Goal: Task Accomplishment & Management: Complete application form

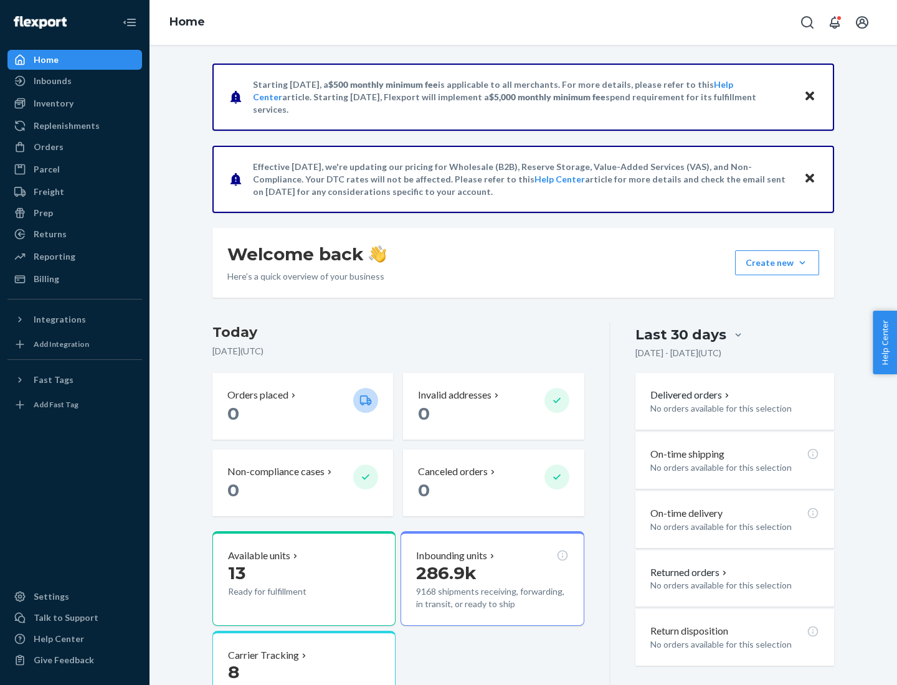
click at [802, 263] on button "Create new Create new inbound Create new order Create new product" at bounding box center [777, 262] width 84 height 25
click at [75, 81] on div "Inbounds" at bounding box center [75, 80] width 132 height 17
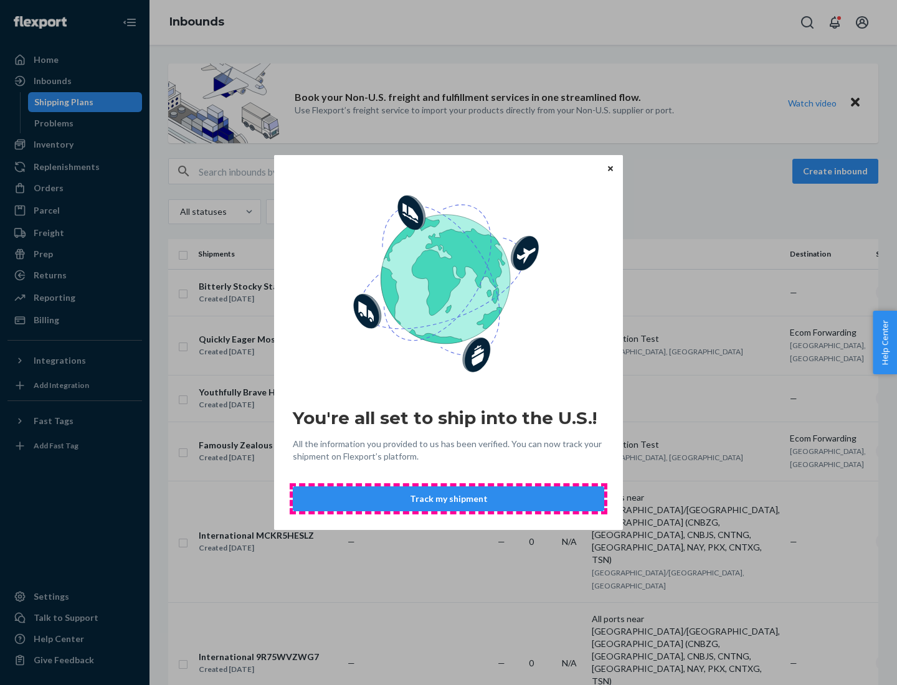
click at [448, 499] on button "Track my shipment" at bounding box center [448, 498] width 311 height 25
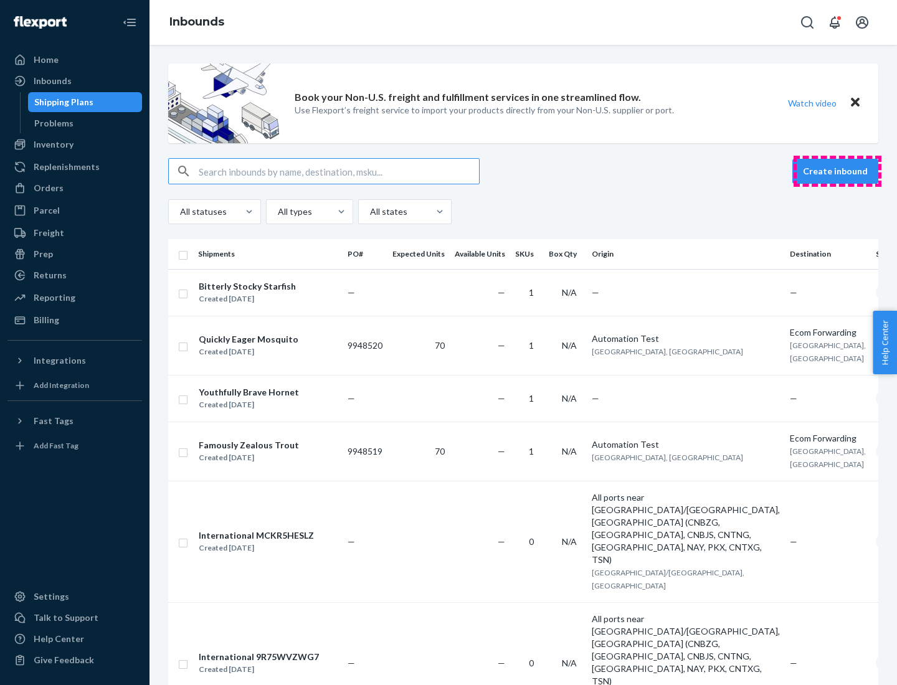
click at [837, 171] on button "Create inbound" at bounding box center [835, 171] width 86 height 25
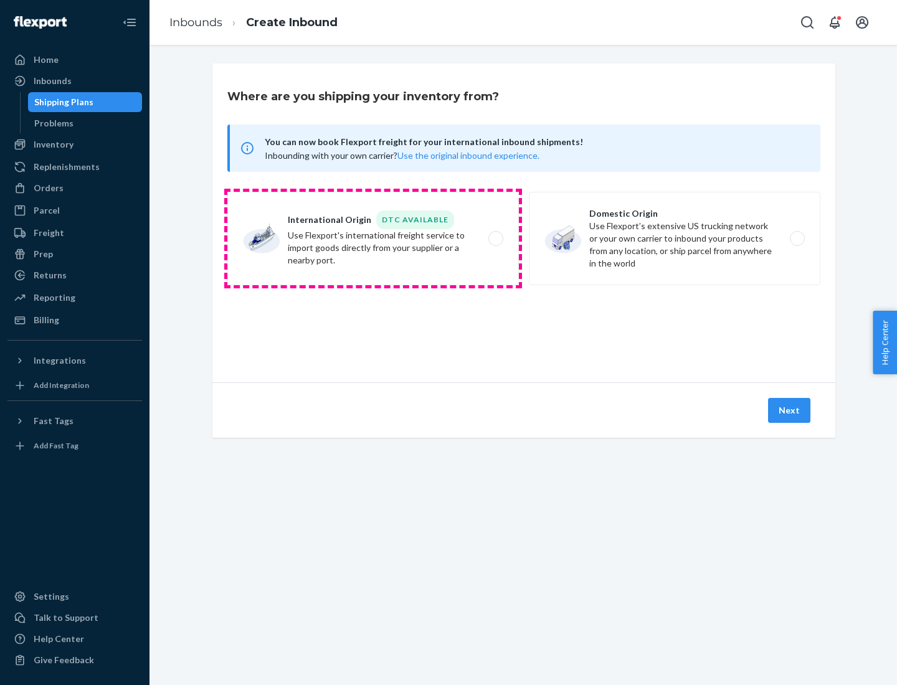
click at [373, 238] on label "International Origin DTC Available Use Flexport's international freight service…" at bounding box center [372, 238] width 291 height 93
click at [495, 238] on input "International Origin DTC Available Use Flexport's international freight service…" at bounding box center [499, 239] width 8 height 8
radio input "true"
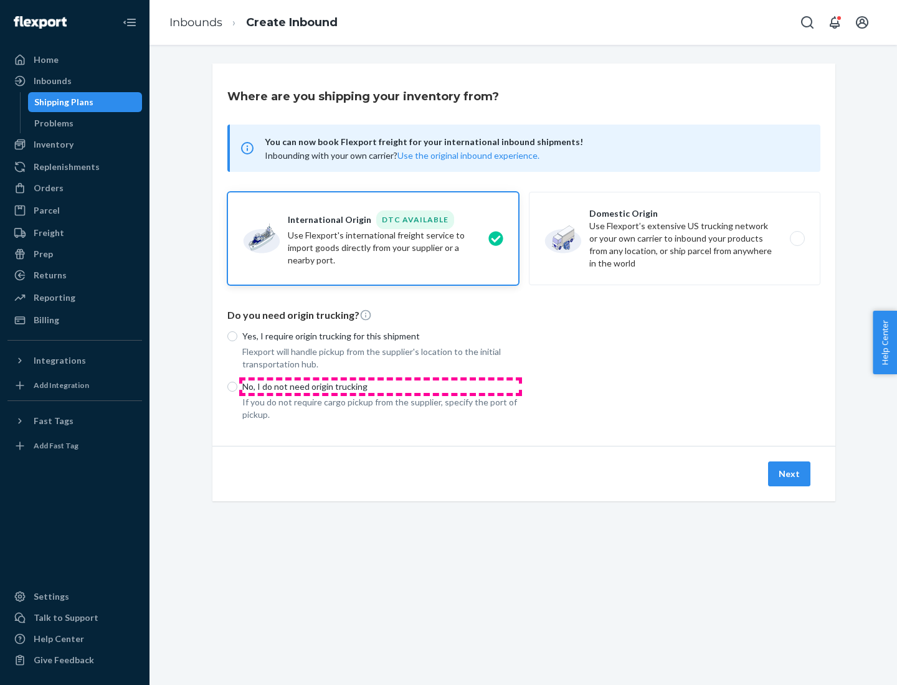
click at [380, 386] on p "No, I do not need origin trucking" at bounding box center [380, 386] width 276 height 12
click at [237, 386] on input "No, I do not need origin trucking" at bounding box center [232, 387] width 10 height 10
radio input "true"
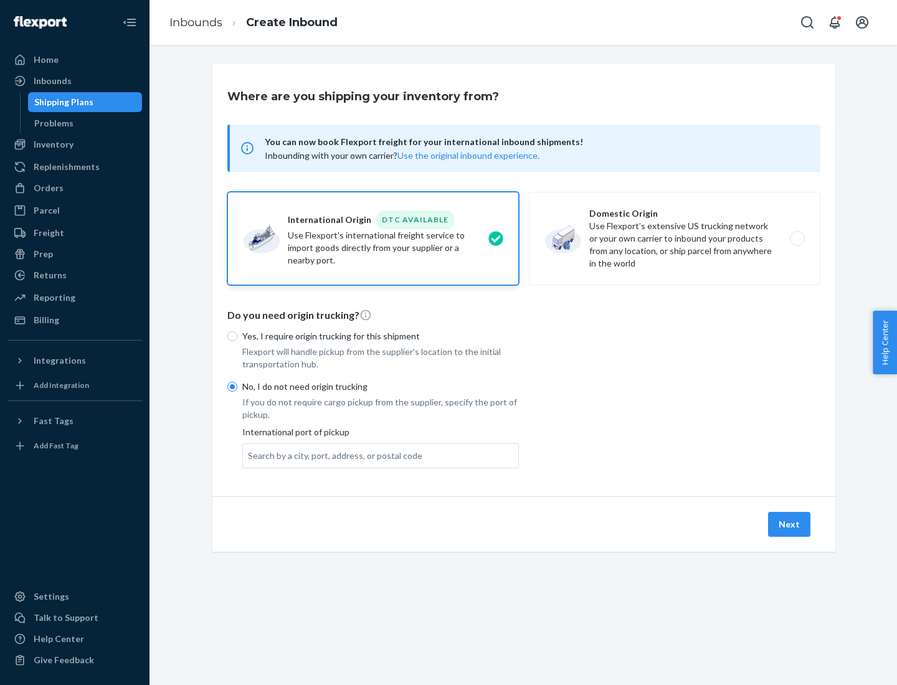
click at [332, 455] on div "Search by a city, port, address, or postal code" at bounding box center [335, 456] width 174 height 12
click at [249, 455] on input "Search by a city, port, address, or postal code" at bounding box center [248, 456] width 1 height 12
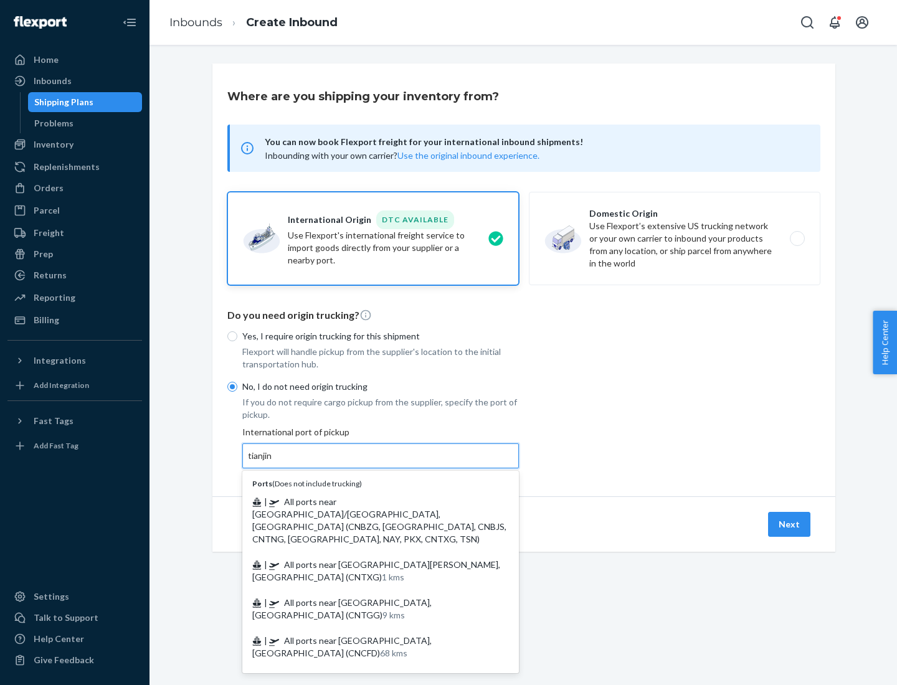
click at [368, 501] on span "| All ports near [GEOGRAPHIC_DATA]/[GEOGRAPHIC_DATA], [GEOGRAPHIC_DATA] (CNBZG,…" at bounding box center [379, 520] width 254 height 48
click at [273, 462] on input "tianjin" at bounding box center [261, 456] width 26 height 12
type input "All ports near [GEOGRAPHIC_DATA]/[GEOGRAPHIC_DATA], [GEOGRAPHIC_DATA] (CNBZG, […"
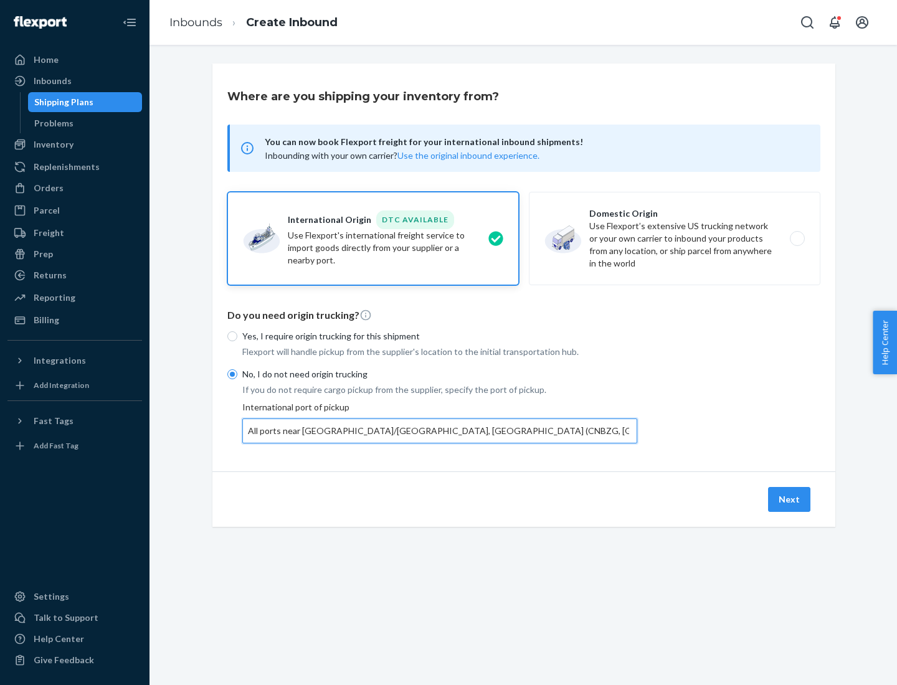
click at [789, 499] on button "Next" at bounding box center [789, 499] width 42 height 25
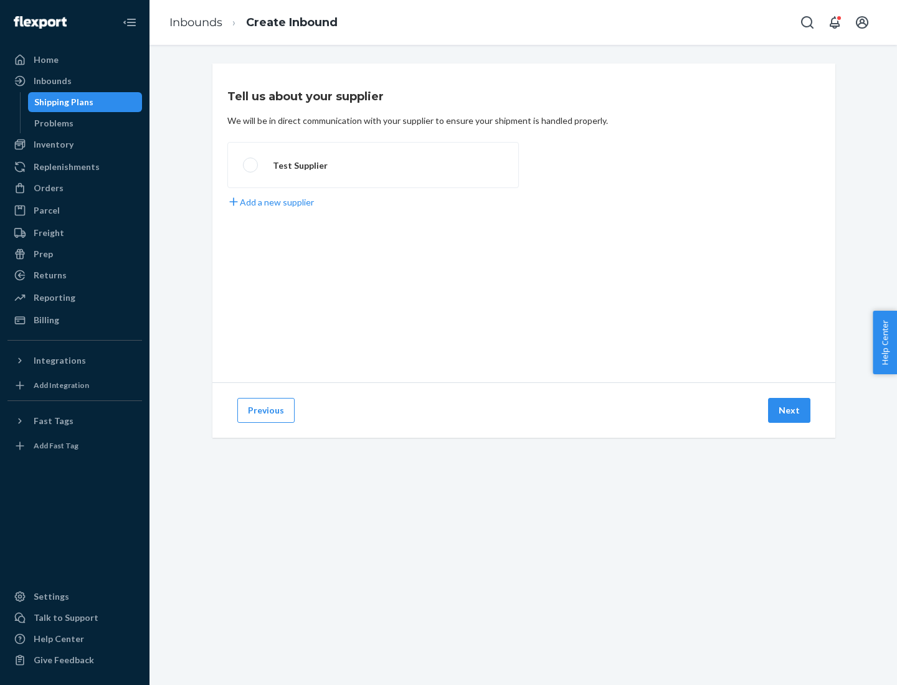
click at [373, 165] on label "Test Supplier" at bounding box center [372, 165] width 291 height 46
click at [251, 165] on input "Test Supplier" at bounding box center [247, 165] width 8 height 8
radio input "true"
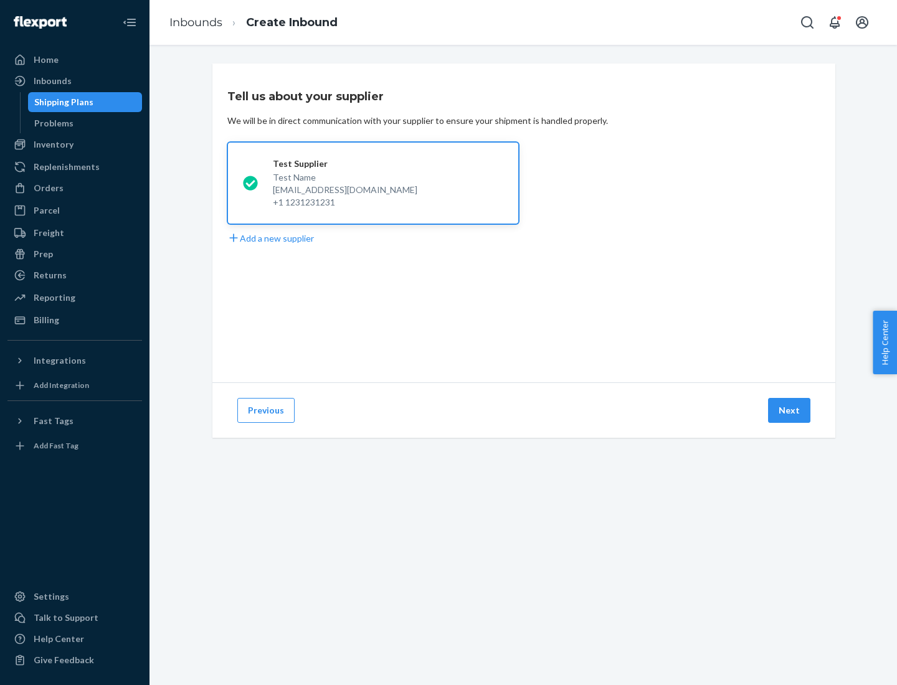
click at [789, 410] on button "Next" at bounding box center [789, 410] width 42 height 25
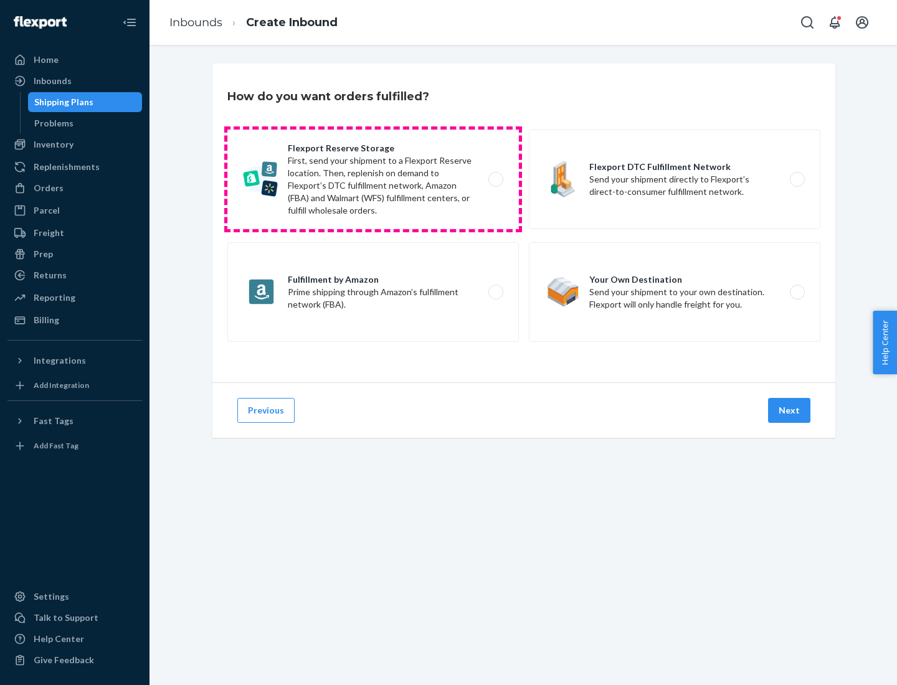
click at [373, 179] on label "Flexport Reserve Storage First, send your shipment to a Flexport Reserve locati…" at bounding box center [372, 179] width 291 height 100
click at [495, 179] on input "Flexport Reserve Storage First, send your shipment to a Flexport Reserve locati…" at bounding box center [499, 180] width 8 height 8
radio input "true"
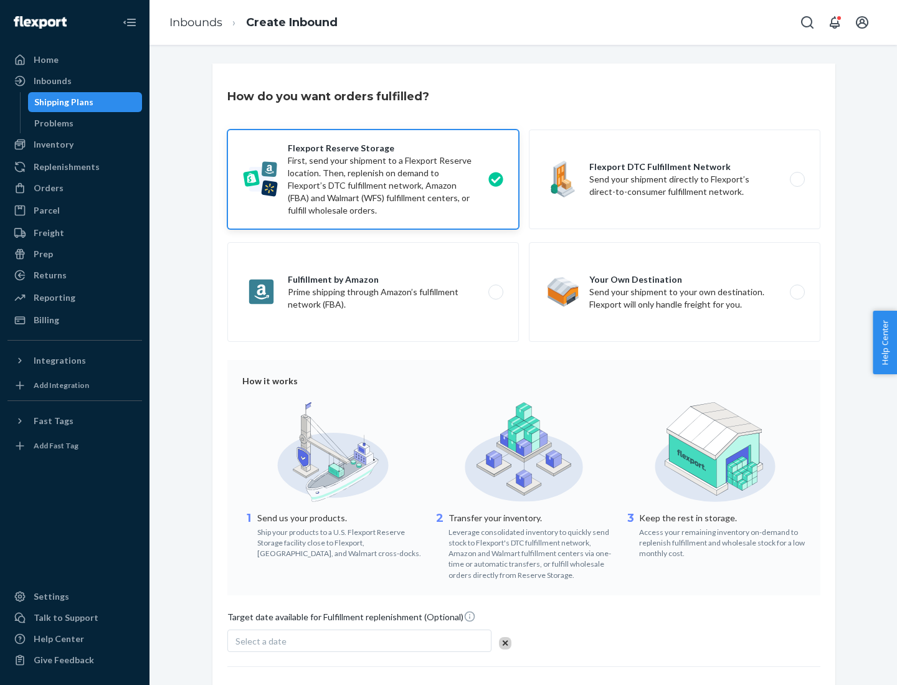
scroll to position [102, 0]
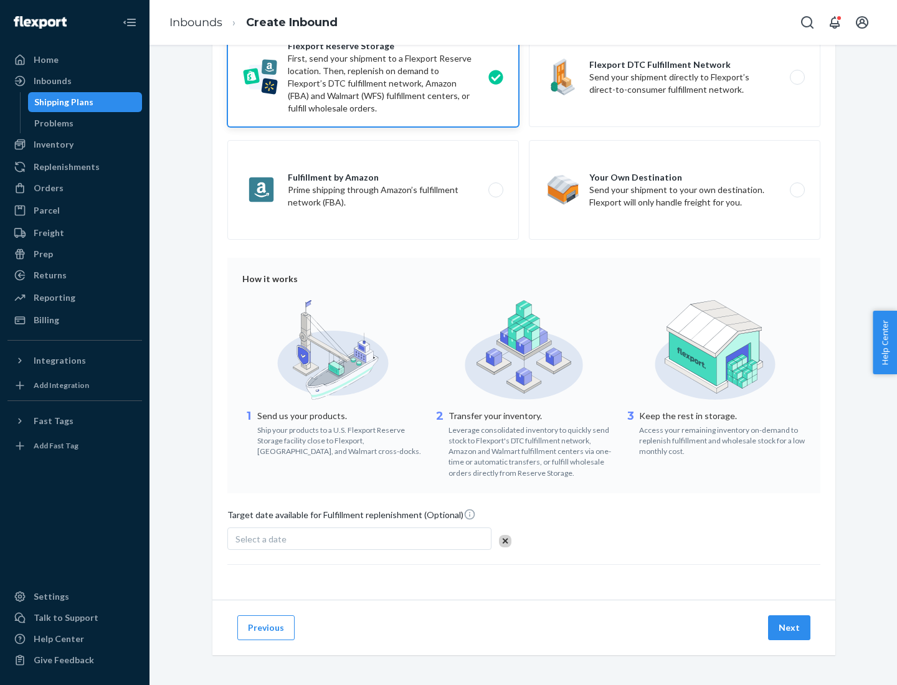
click at [789, 627] on button "Next" at bounding box center [789, 627] width 42 height 25
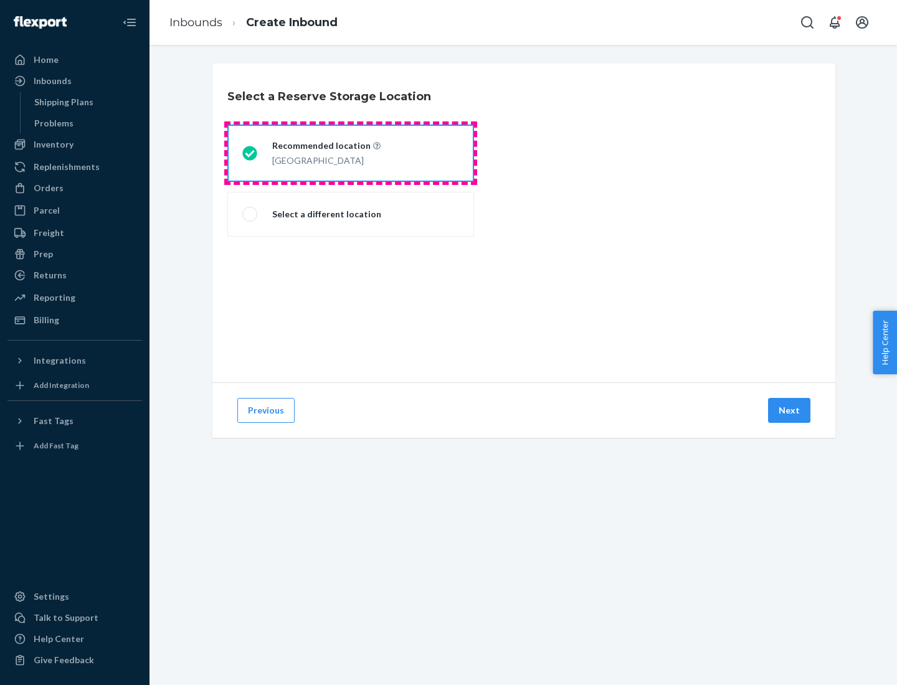
click at [351, 153] on div "[GEOGRAPHIC_DATA]" at bounding box center [326, 159] width 108 height 15
click at [250, 153] on input "Recommended location [GEOGRAPHIC_DATA]" at bounding box center [246, 153] width 8 height 8
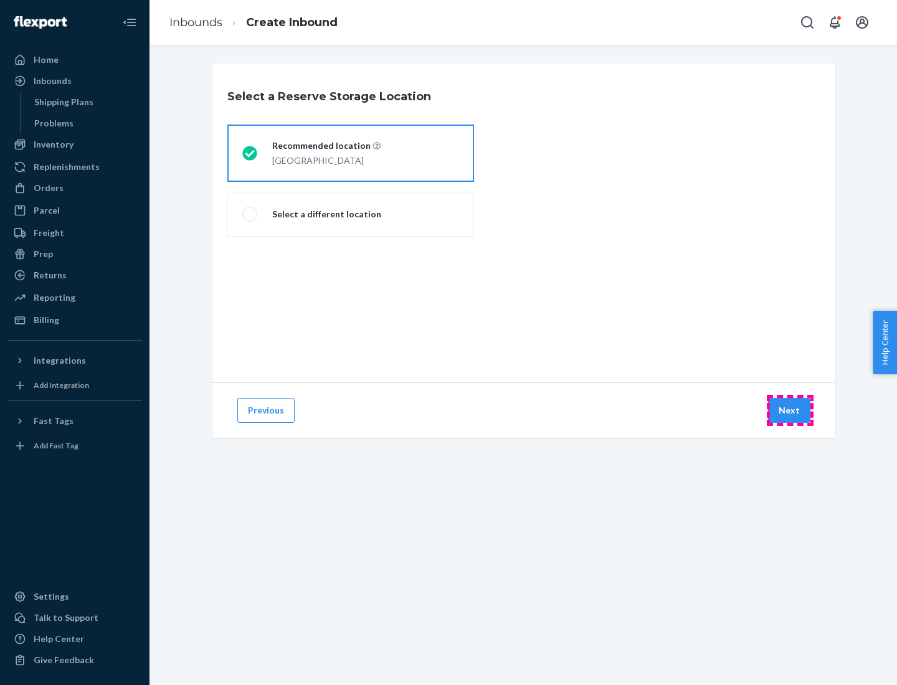
click at [789, 410] on button "Next" at bounding box center [789, 410] width 42 height 25
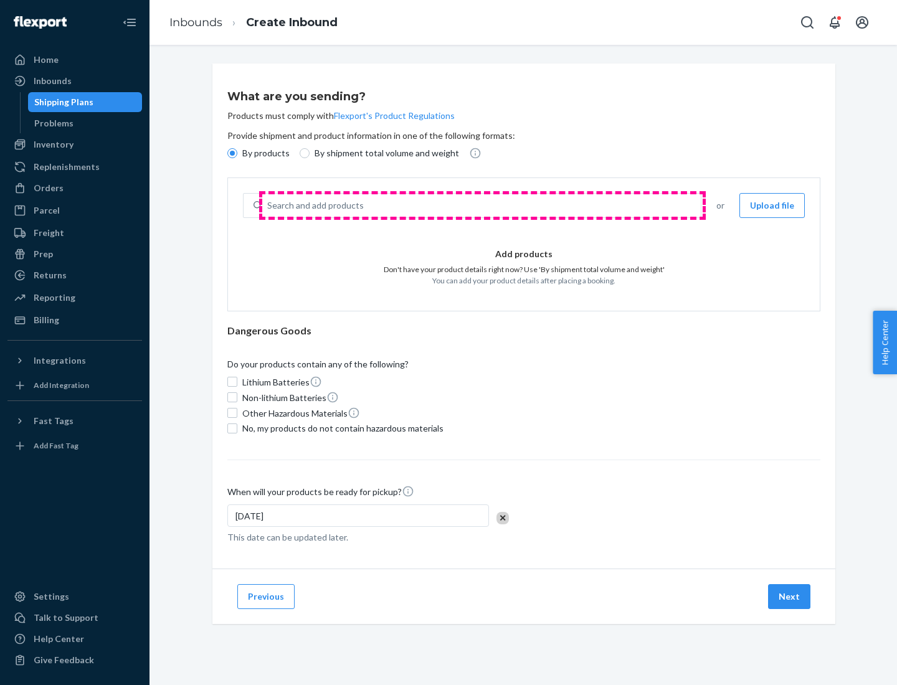
click at [482, 205] on div "Search and add products" at bounding box center [481, 205] width 438 height 22
click at [268, 205] on input "Search and add products" at bounding box center [267, 205] width 1 height 12
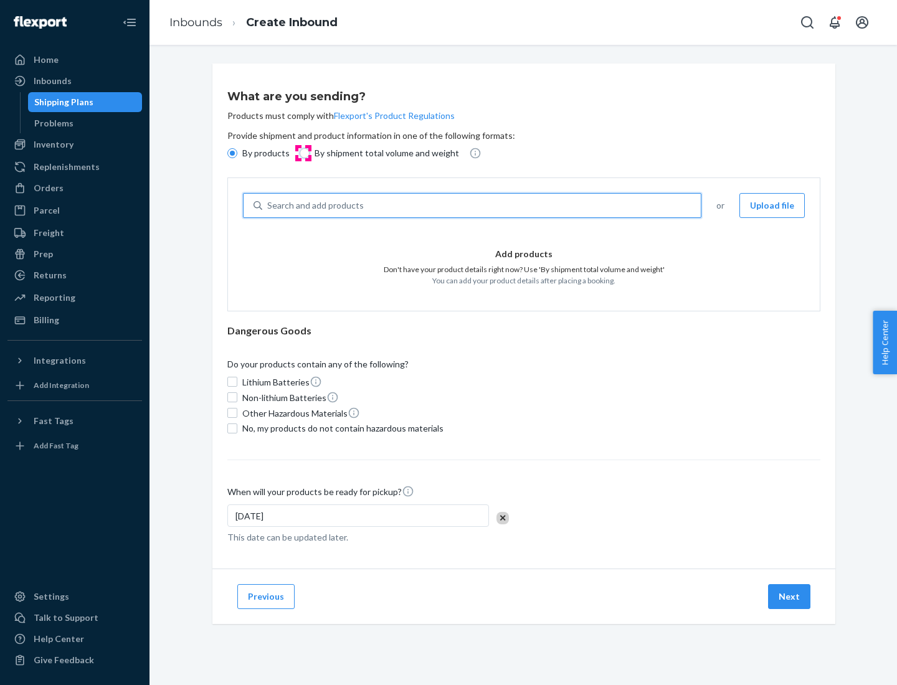
click at [303, 153] on input "By shipment total volume and weight" at bounding box center [304, 153] width 10 height 10
radio input "true"
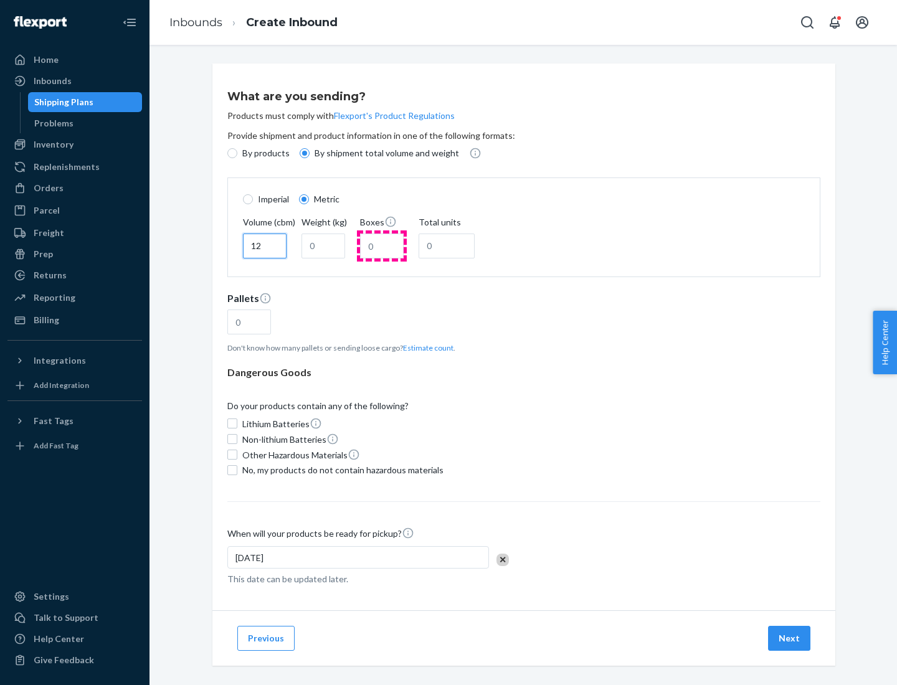
type input "12"
type input "22"
type input "222"
type input "121"
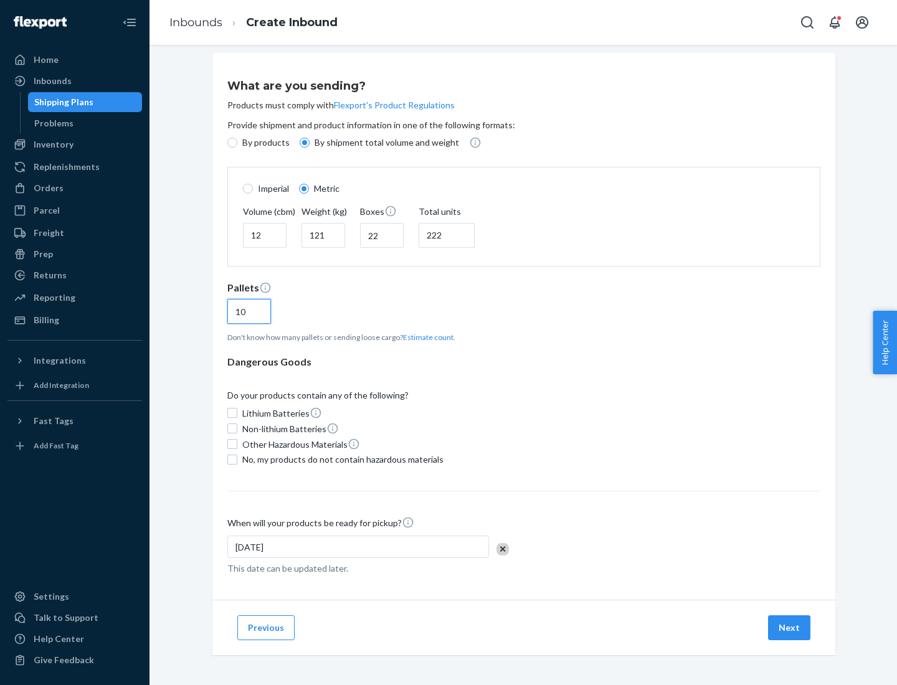
type input "10"
click at [341, 459] on span "No, my products do not contain hazardous materials" at bounding box center [342, 459] width 201 height 12
click at [237, 459] on input "No, my products do not contain hazardous materials" at bounding box center [232, 459] width 10 height 10
checkbox input "true"
click at [789, 627] on button "Next" at bounding box center [789, 627] width 42 height 25
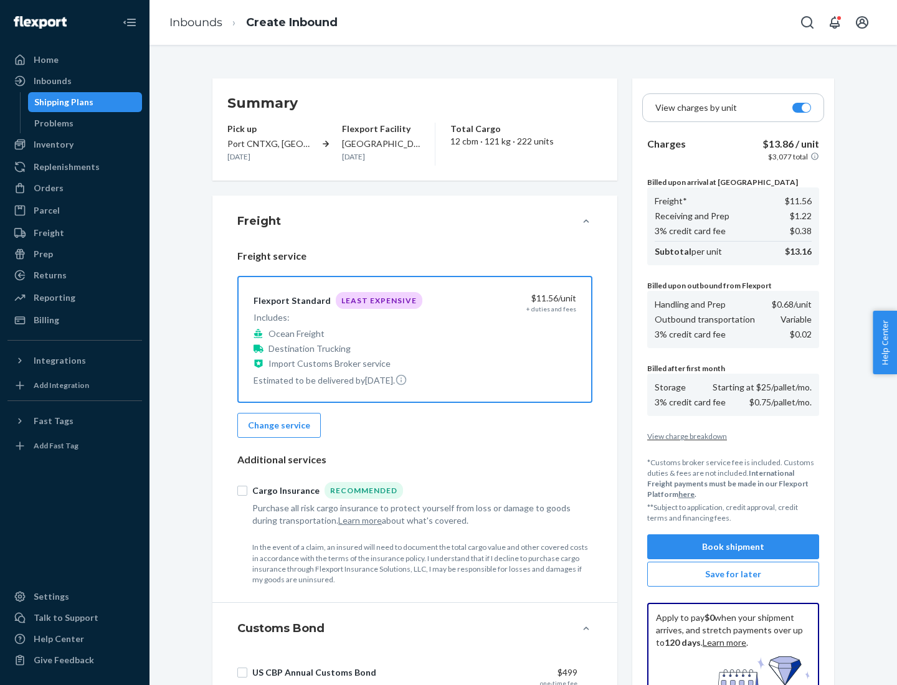
scroll to position [182, 0]
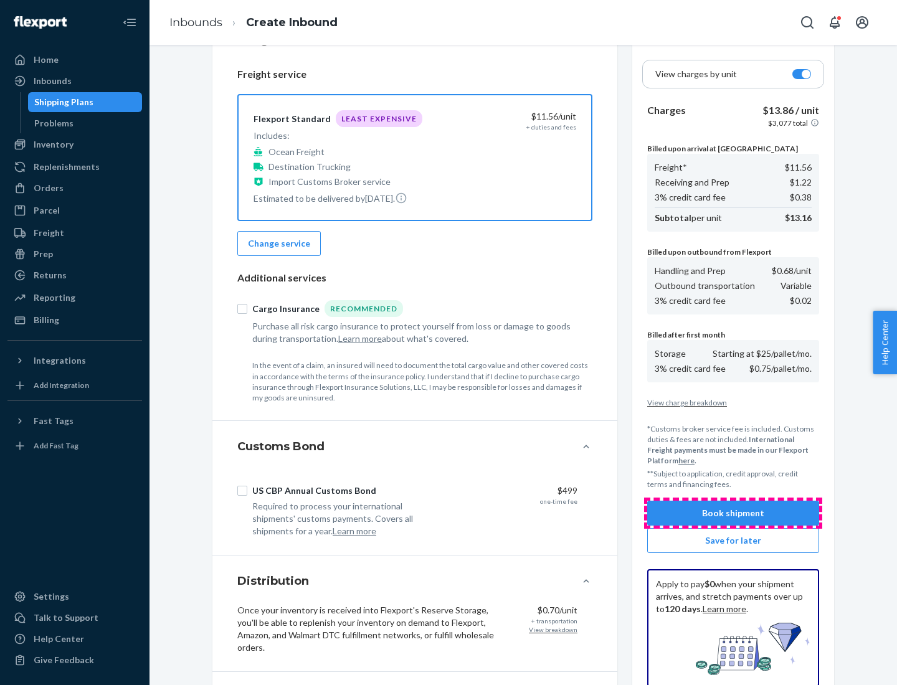
click at [733, 513] on button "Book shipment" at bounding box center [733, 513] width 172 height 25
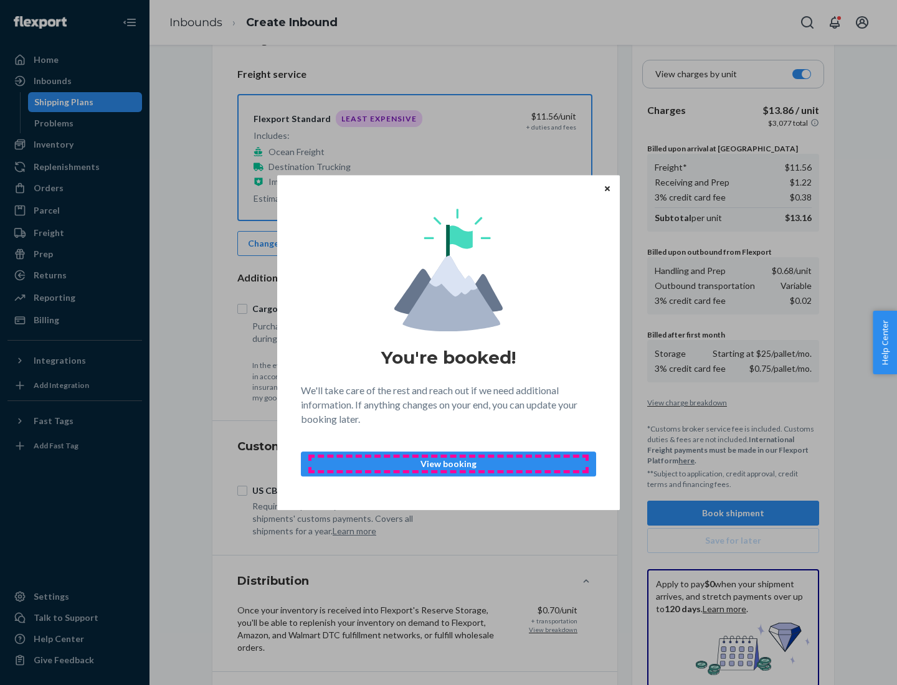
click at [448, 463] on p "View booking" at bounding box center [448, 464] width 274 height 12
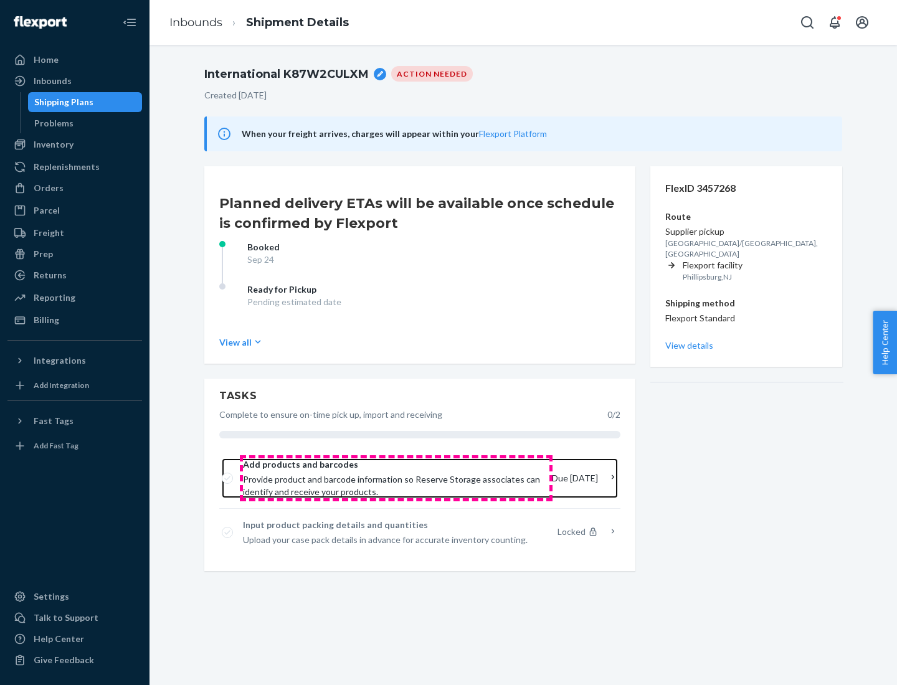
click at [395, 478] on span "Provide product and barcode information so Reserve Storage associates can ident…" at bounding box center [392, 485] width 299 height 25
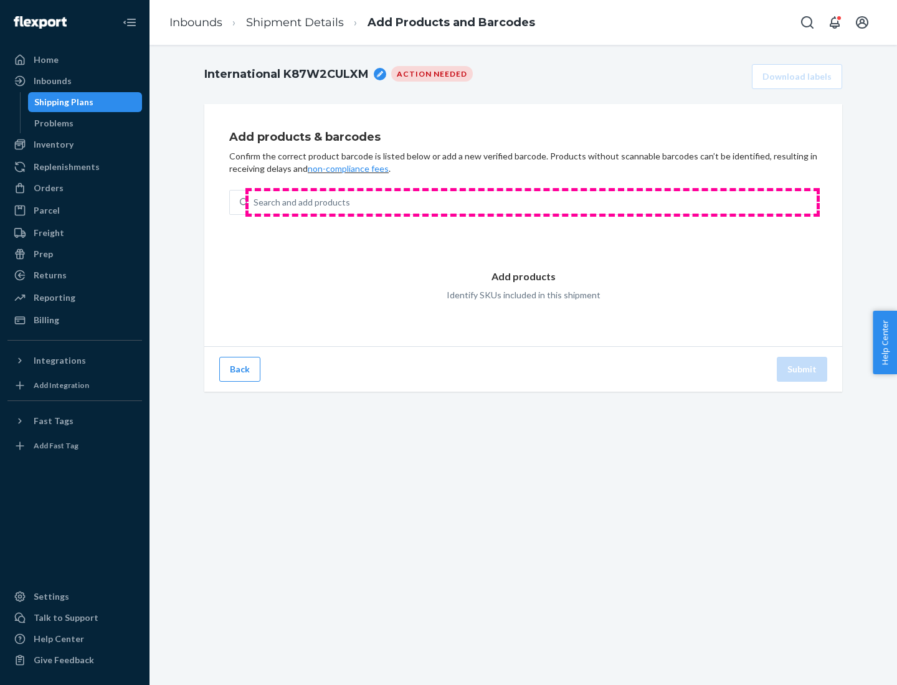
click at [532, 202] on div "Search and add products" at bounding box center [532, 202] width 568 height 22
click at [255, 202] on input "Search and add products" at bounding box center [253, 202] width 1 height 12
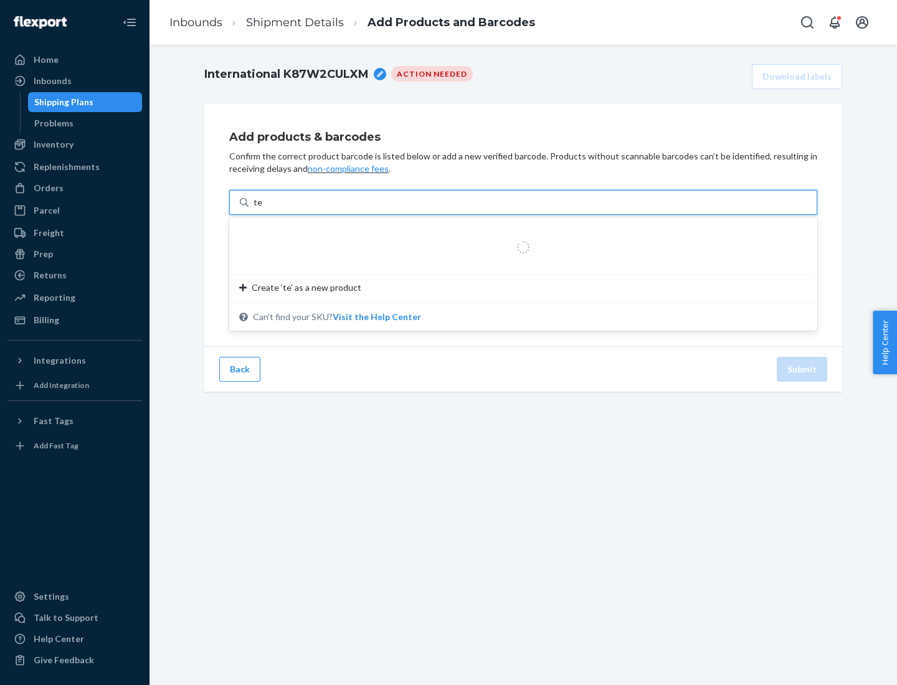
type input "test"
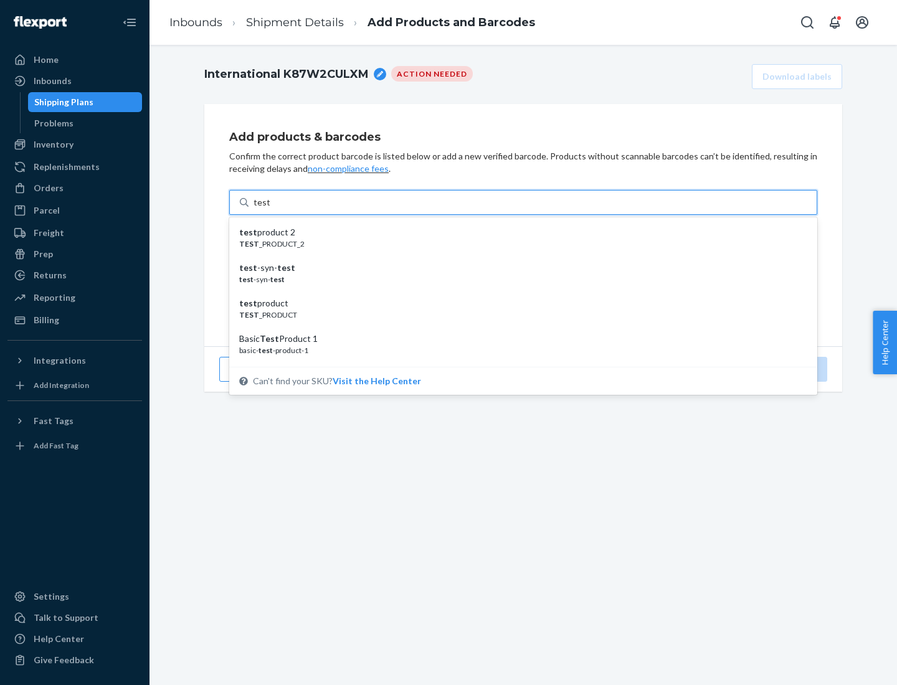
scroll to position [47, 0]
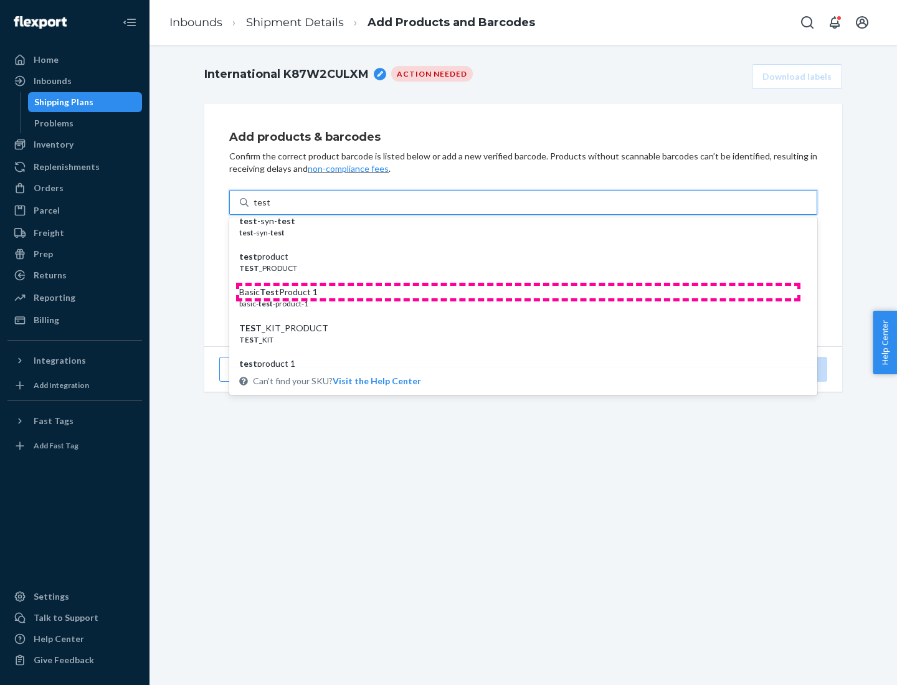
click at [518, 292] on div "Basic Test Product 1" at bounding box center [518, 292] width 558 height 12
click at [270, 209] on input "test" at bounding box center [261, 202] width 16 height 12
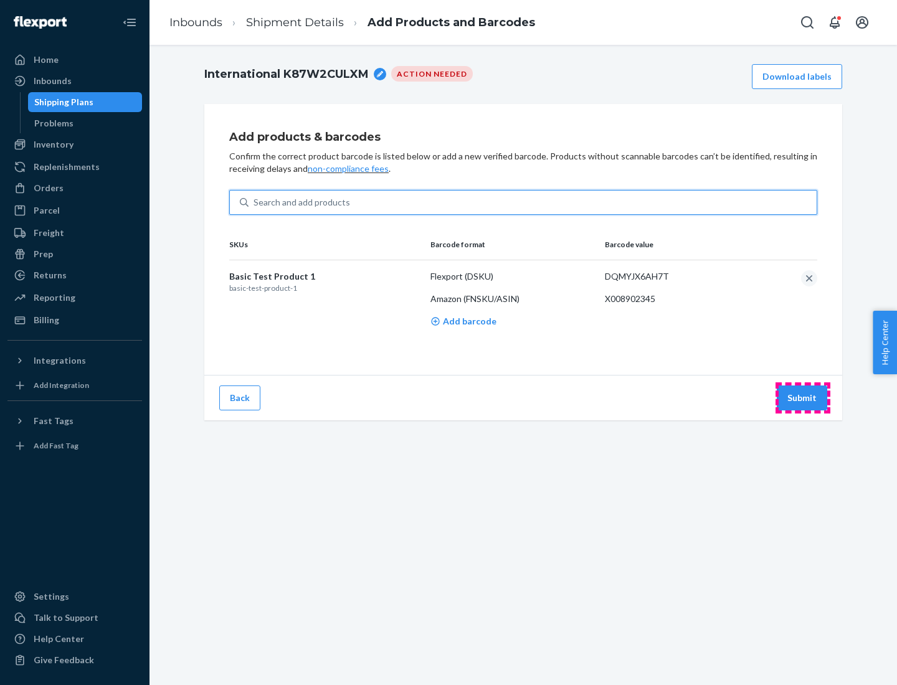
click at [802, 397] on button "Submit" at bounding box center [801, 397] width 50 height 25
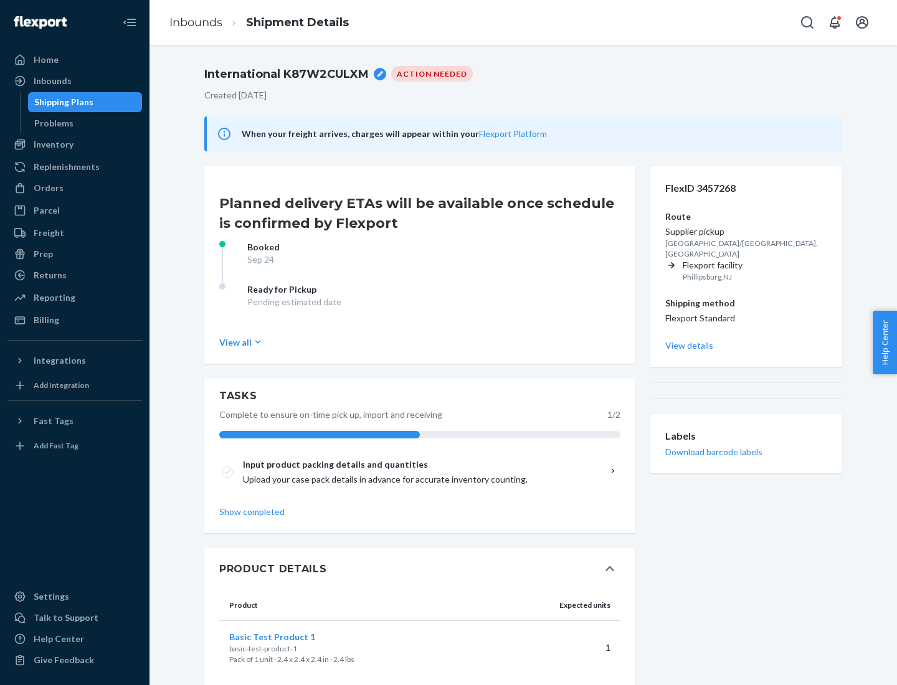
scroll to position [22, 0]
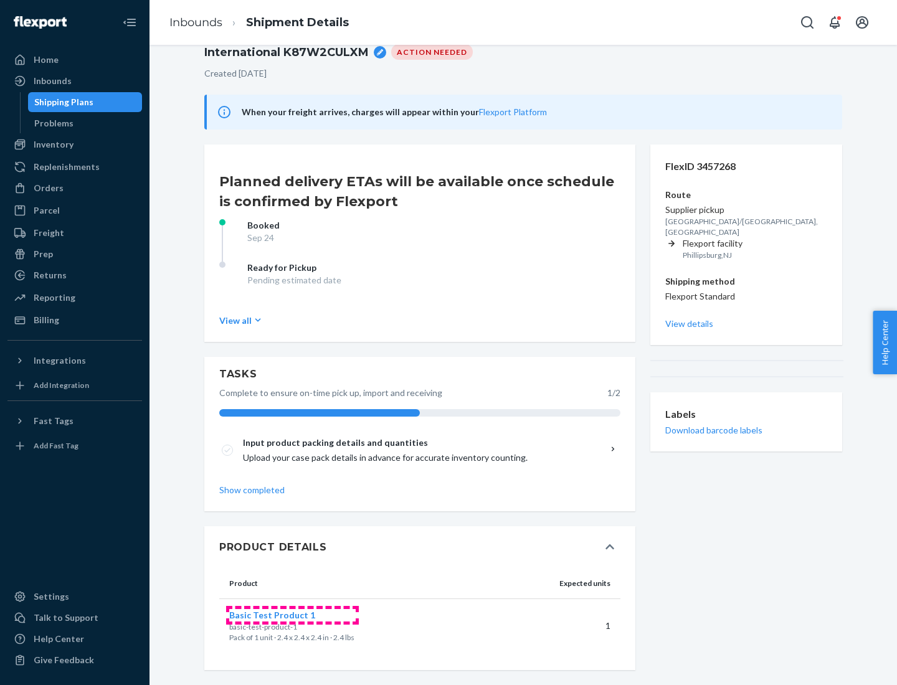
click at [292, 614] on span "Basic Test Product 1" at bounding box center [272, 615] width 86 height 11
